Goal: Find specific page/section: Find specific page/section

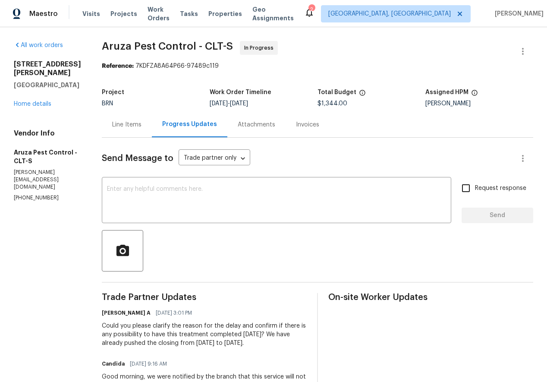
click at [140, 125] on div "Line Items" at bounding box center [126, 124] width 29 height 9
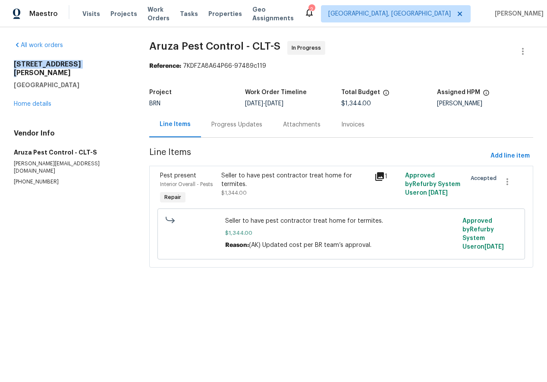
drag, startPoint x: 13, startPoint y: 63, endPoint x: 88, endPoint y: 66, distance: 74.6
click at [88, 66] on h2 "[STREET_ADDRESS][PERSON_NAME]" at bounding box center [71, 68] width 115 height 17
copy h2 "[STREET_ADDRESS][PERSON_NAME]"
click at [222, 122] on div "Progress Updates" at bounding box center [236, 124] width 51 height 9
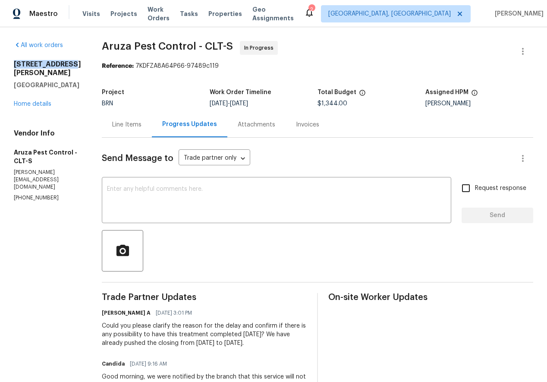
drag, startPoint x: 14, startPoint y: 63, endPoint x: 71, endPoint y: 64, distance: 57.3
click at [71, 64] on h2 "[STREET_ADDRESS][PERSON_NAME]" at bounding box center [47, 68] width 67 height 17
copy h2 "908 [PERSON_NAME]"
